Goal: Transaction & Acquisition: Register for event/course

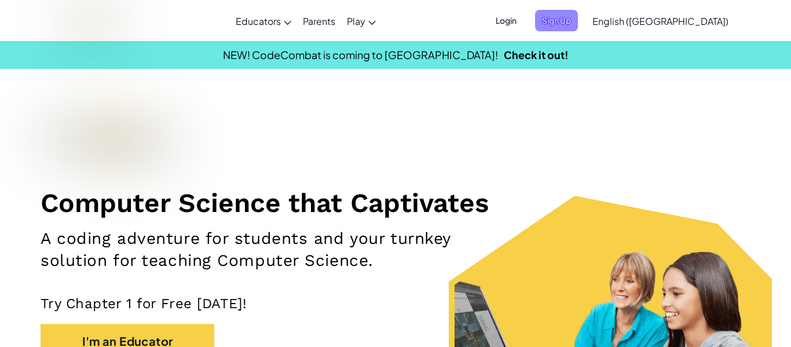
click at [578, 23] on span "Sign Up" at bounding box center [556, 20] width 43 height 21
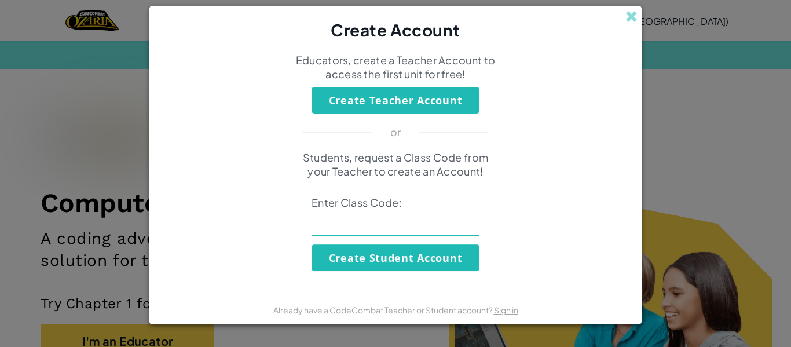
click at [411, 229] on input at bounding box center [396, 224] width 168 height 23
type input "CoinStartBest"
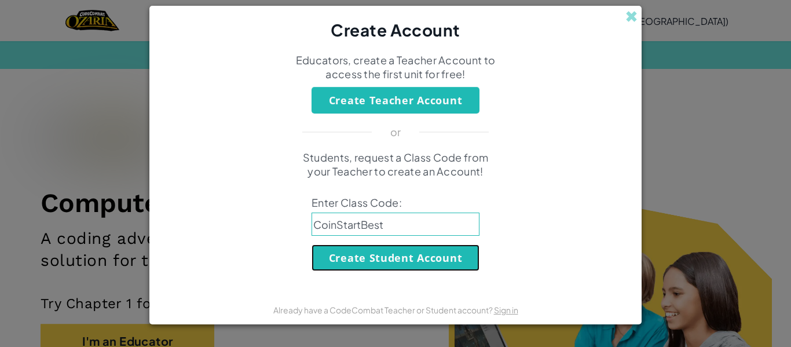
click at [417, 259] on button "Create Student Account" at bounding box center [396, 257] width 168 height 27
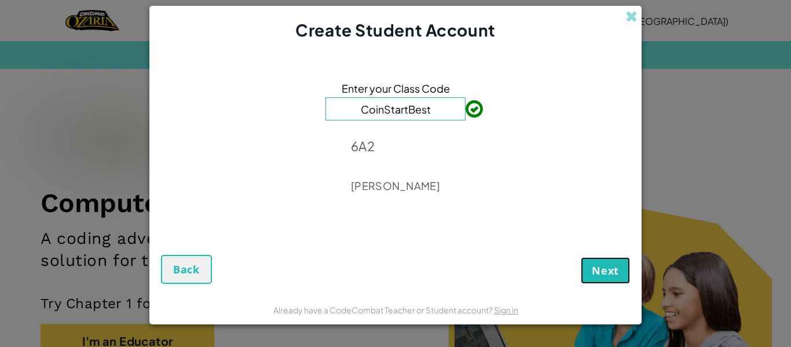
click at [604, 269] on span "Next" at bounding box center [605, 271] width 27 height 14
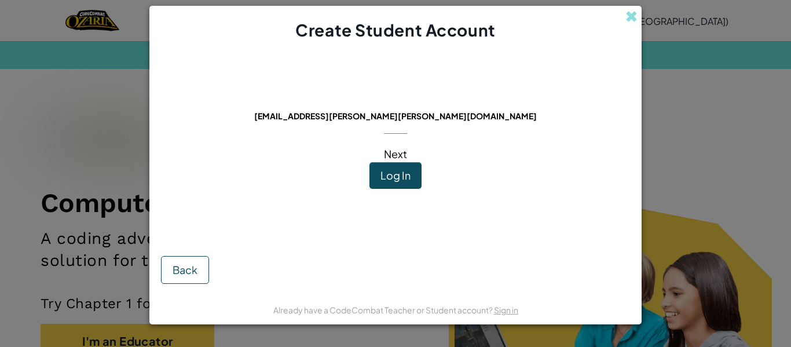
click at [401, 173] on span "Log In" at bounding box center [396, 175] width 30 height 13
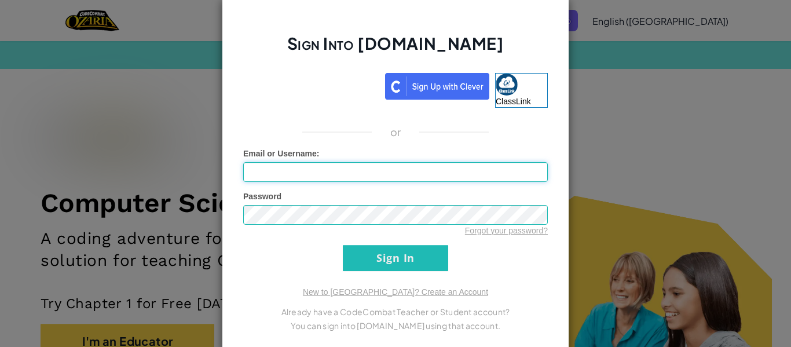
click at [378, 171] on input "Email or Username :" at bounding box center [395, 172] width 305 height 20
type input "L"
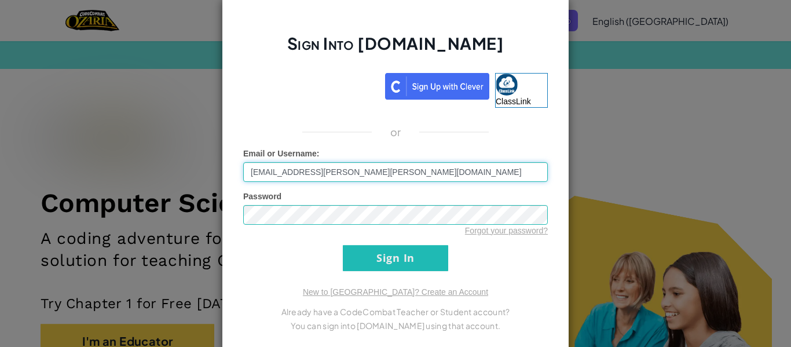
type input "[EMAIL_ADDRESS][PERSON_NAME][PERSON_NAME][DOMAIN_NAME]"
click at [343, 245] on input "Sign In" at bounding box center [395, 258] width 105 height 26
